Goal: Find specific page/section: Find specific page/section

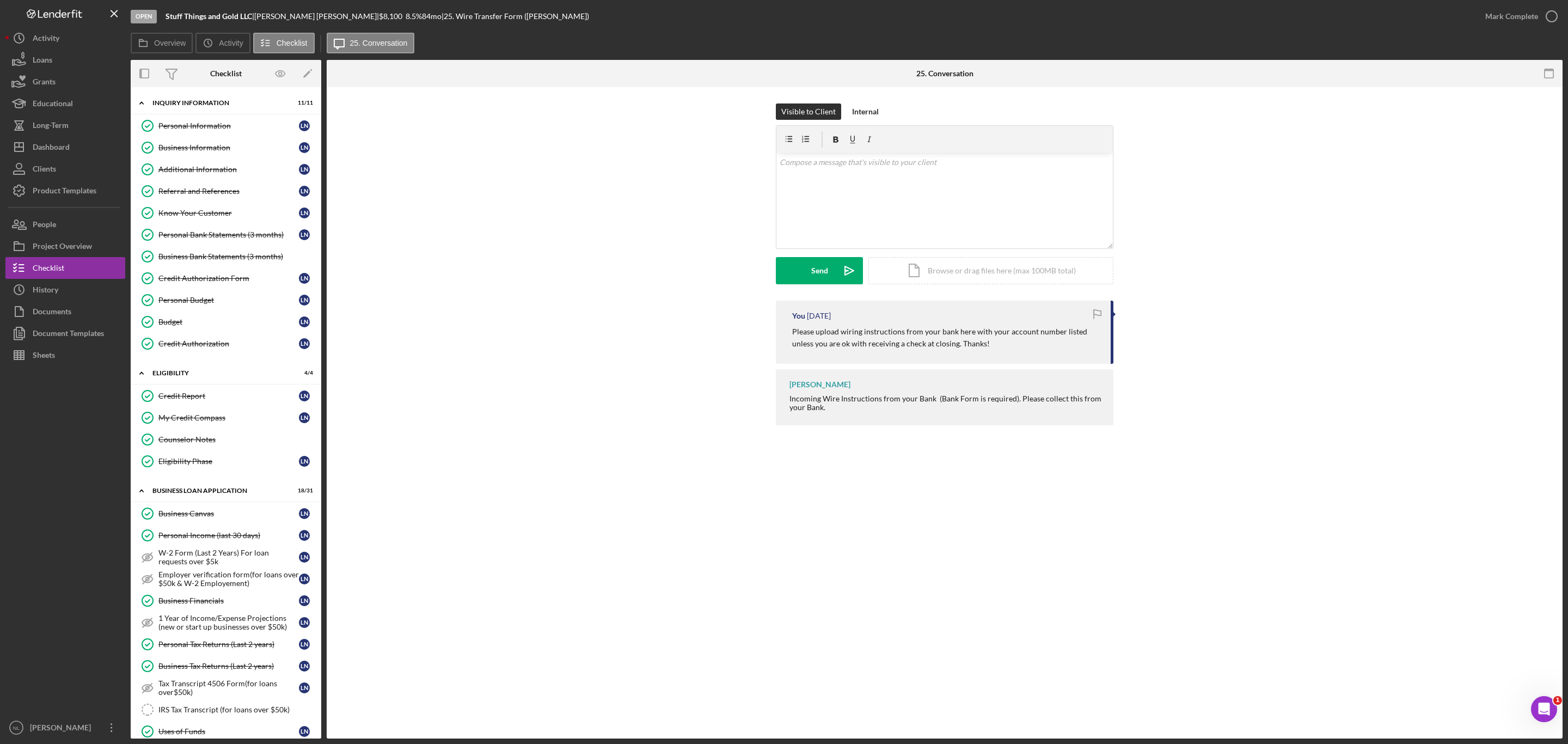
scroll to position [1030, 0]
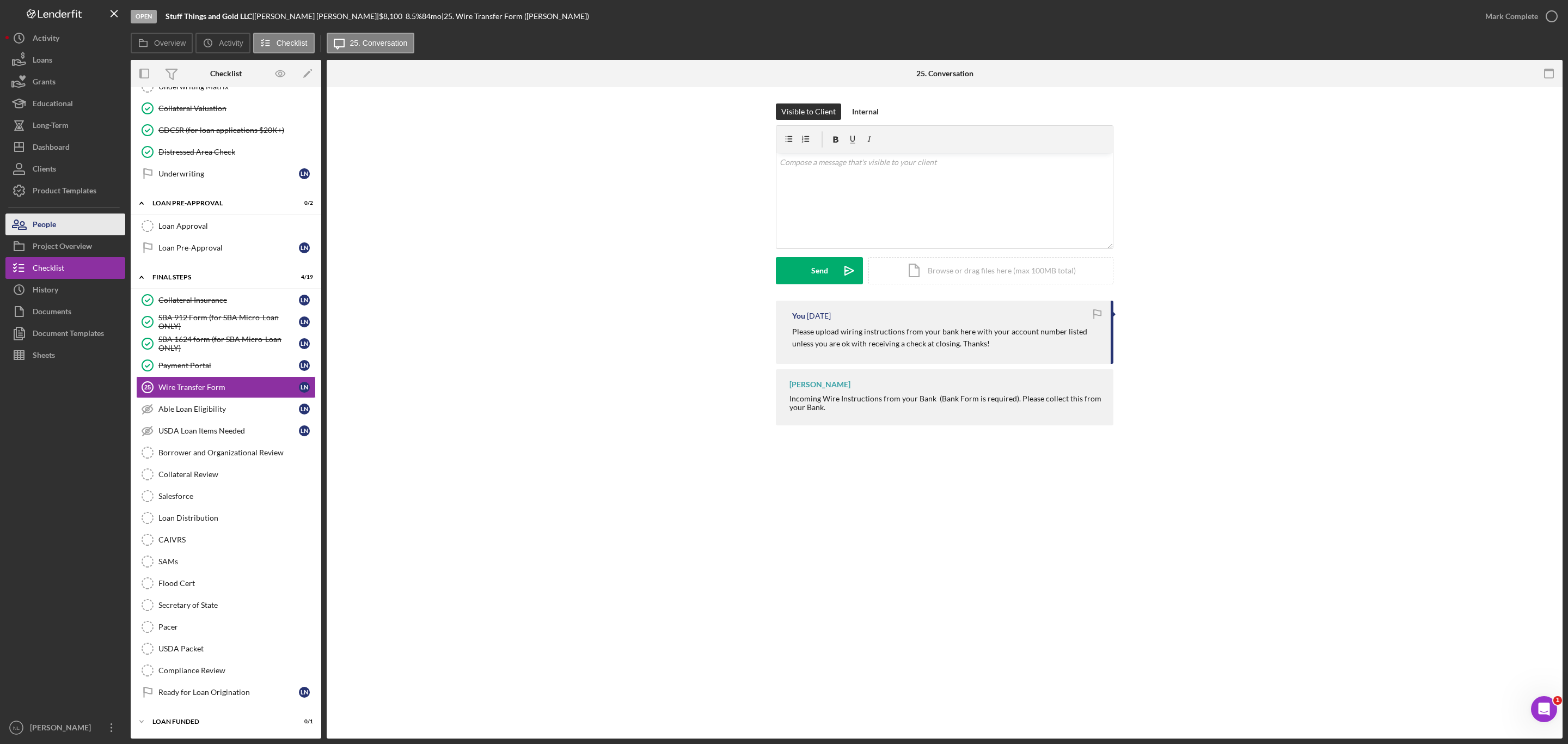
click at [49, 216] on div "People" at bounding box center [44, 226] width 23 height 24
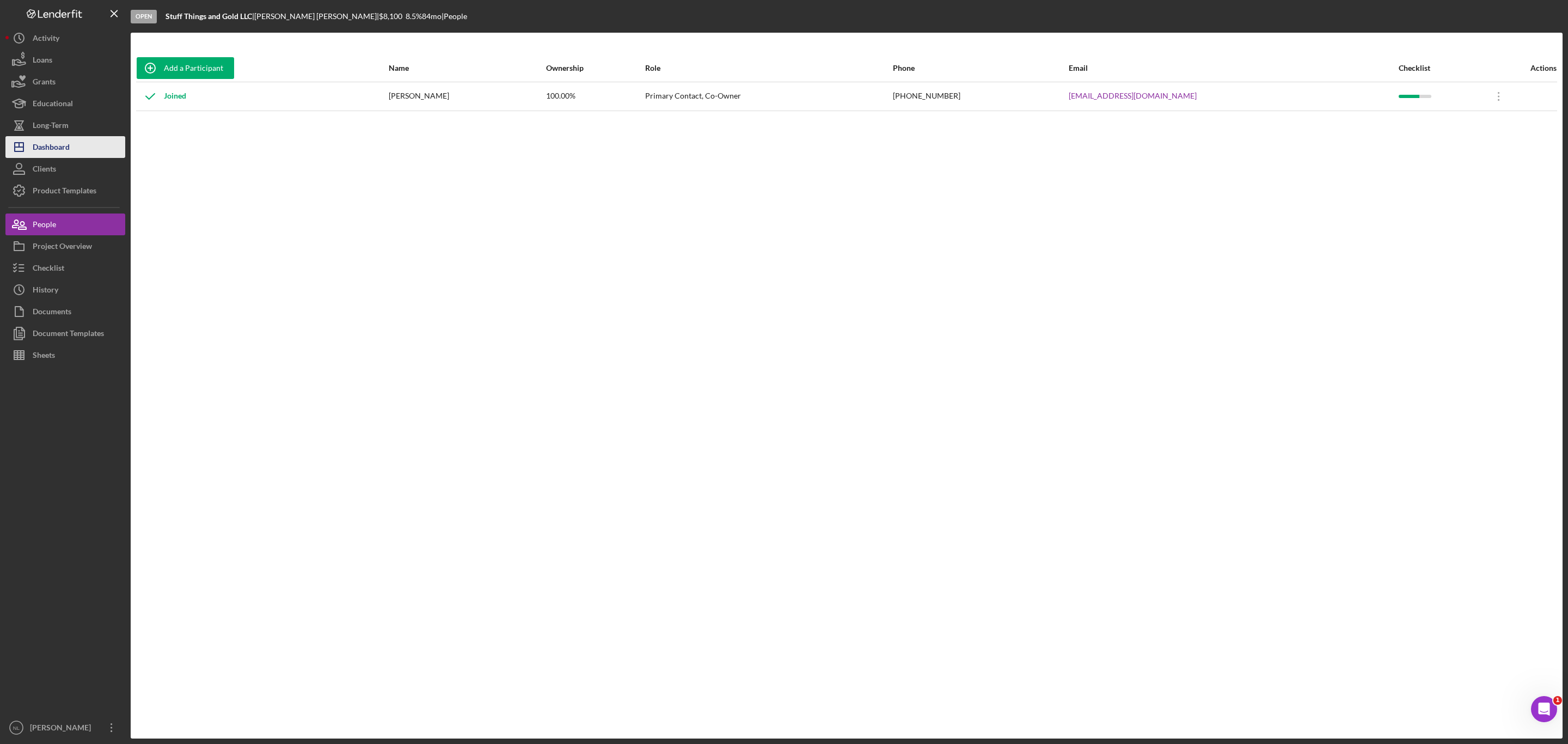
click at [53, 137] on div "Dashboard" at bounding box center [51, 149] width 37 height 24
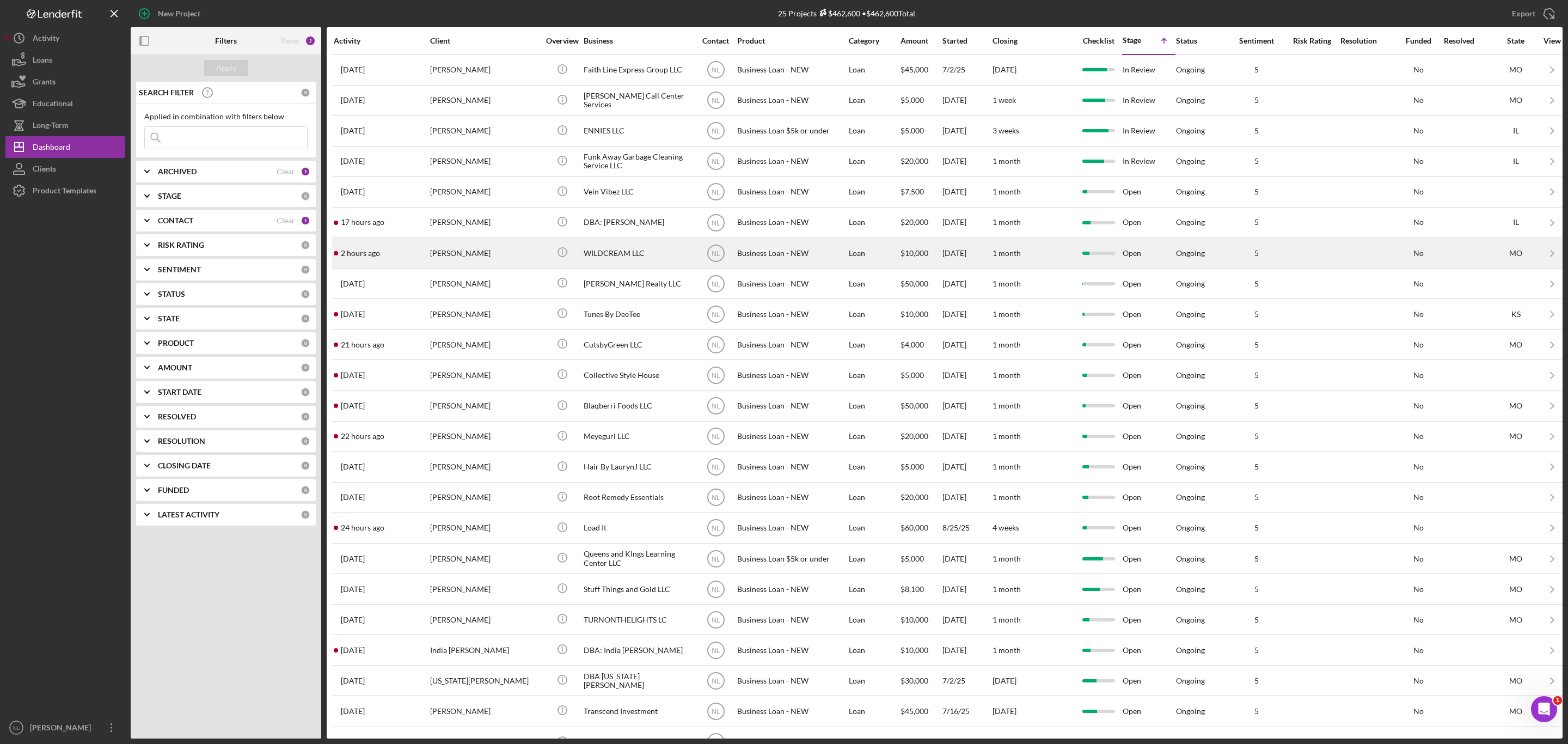
click at [511, 257] on div "[PERSON_NAME]" at bounding box center [485, 253] width 109 height 29
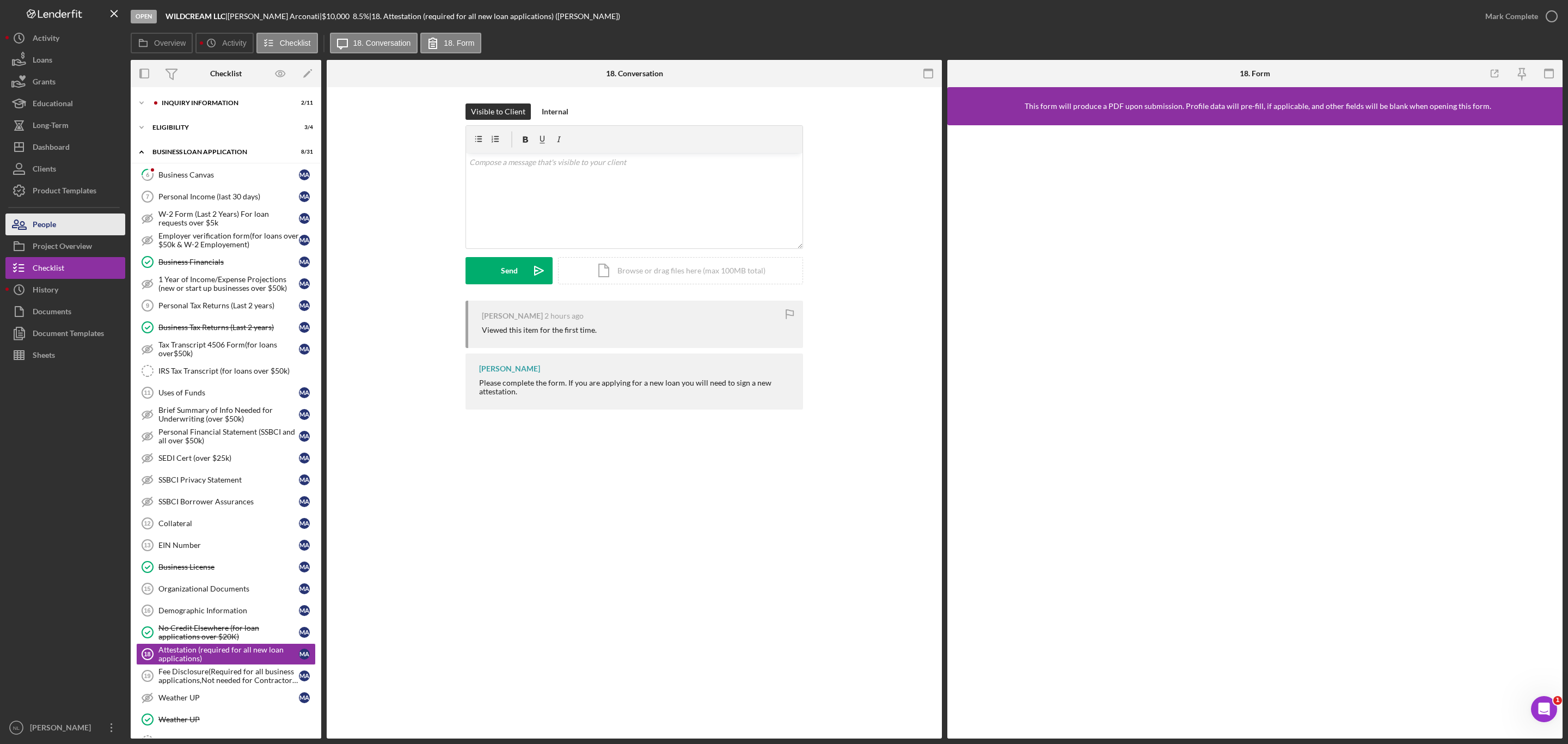
click at [59, 231] on button "People" at bounding box center [65, 225] width 120 height 22
